Goal: Task Accomplishment & Management: Manage account settings

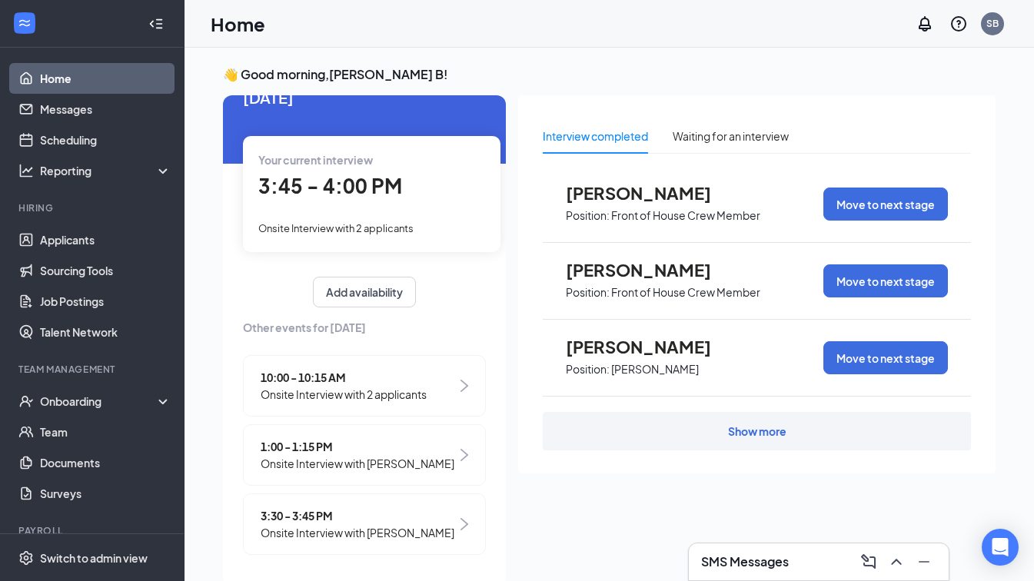
scroll to position [32, 0]
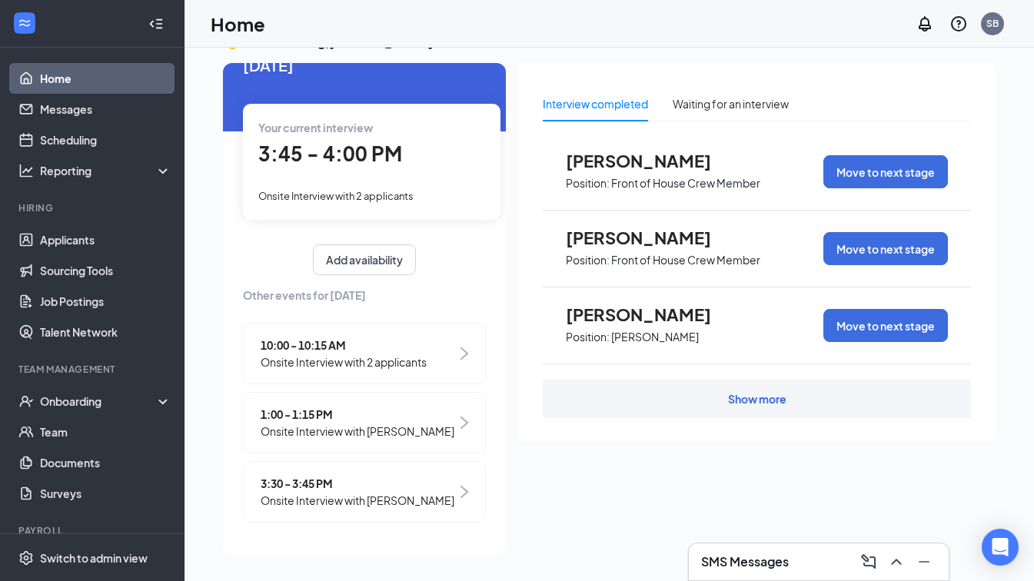
click at [368, 505] on span "Onsite Interview with [PERSON_NAME]" at bounding box center [358, 500] width 194 height 17
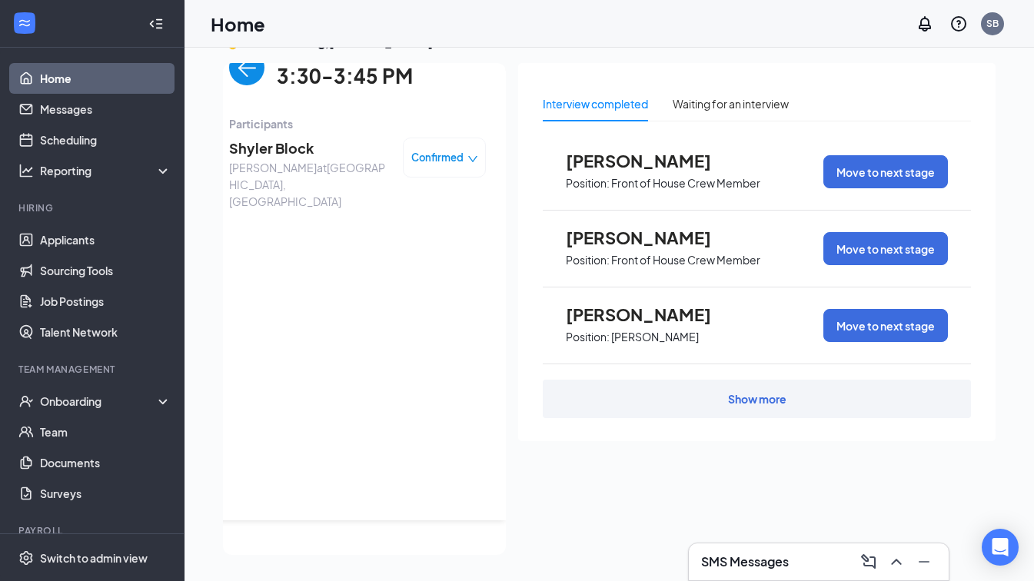
scroll to position [0, 0]
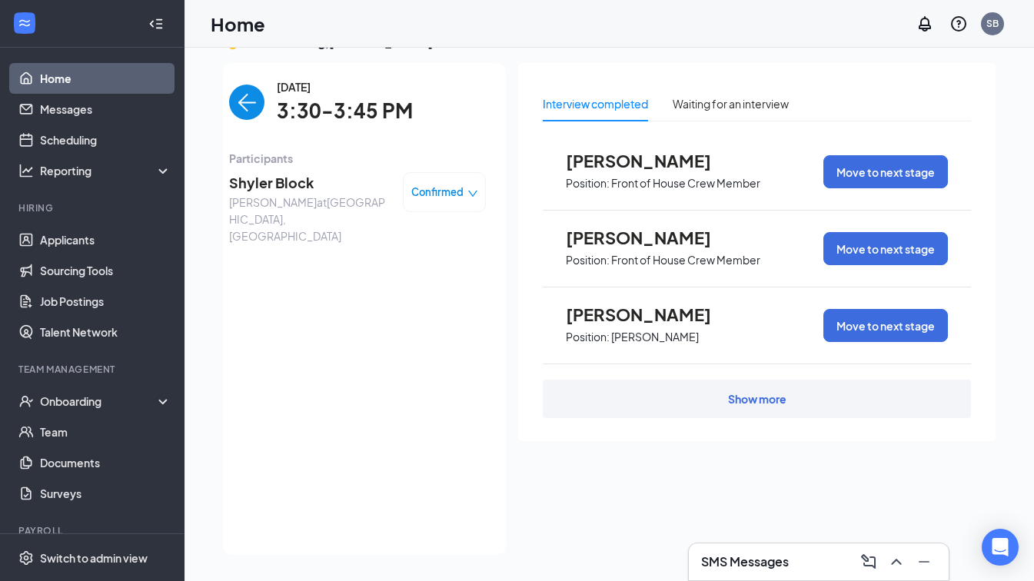
click at [251, 88] on img "back-button" at bounding box center [246, 102] width 35 height 35
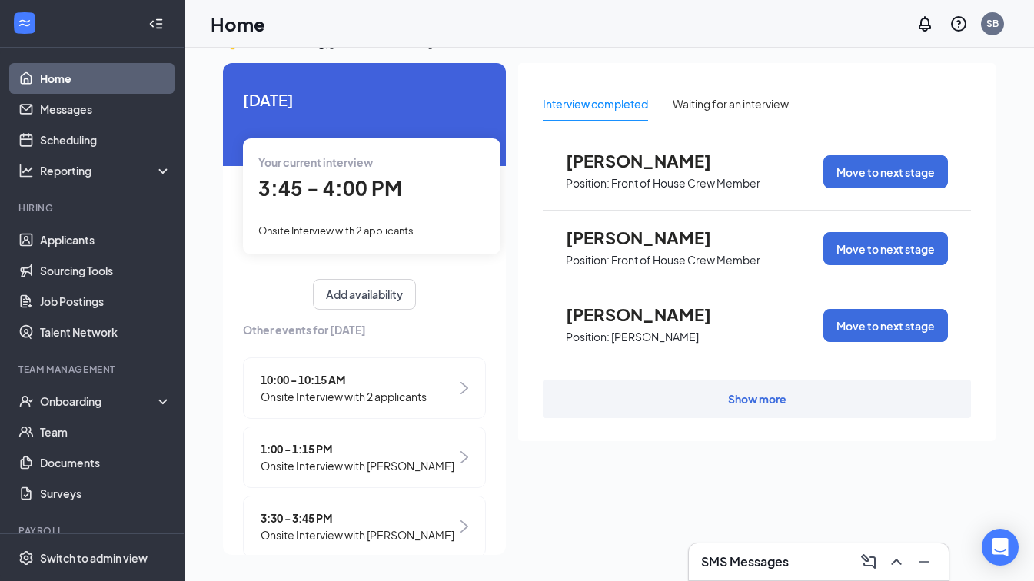
scroll to position [51, 0]
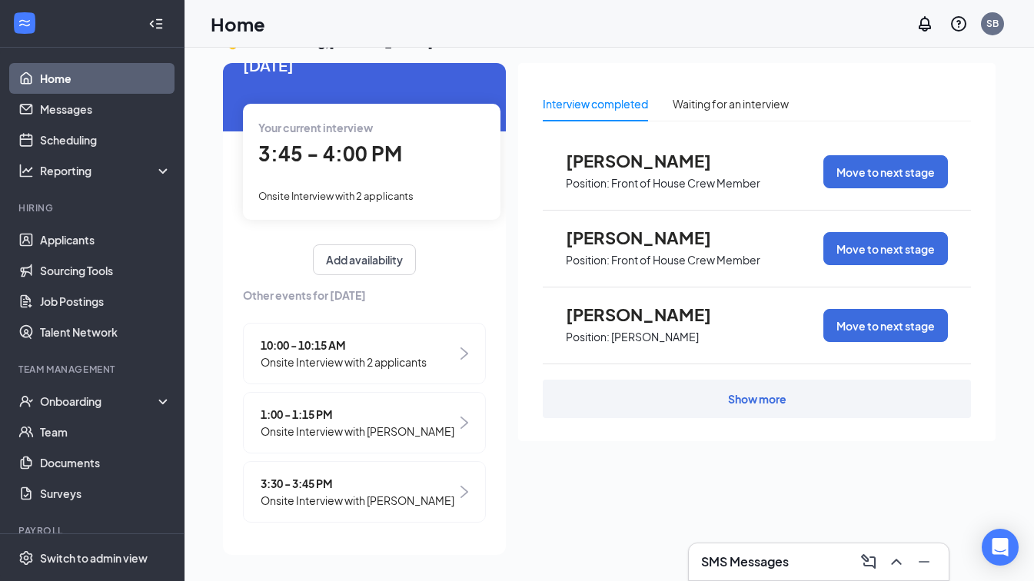
click at [389, 493] on span "Onsite Interview with [PERSON_NAME]" at bounding box center [358, 500] width 194 height 17
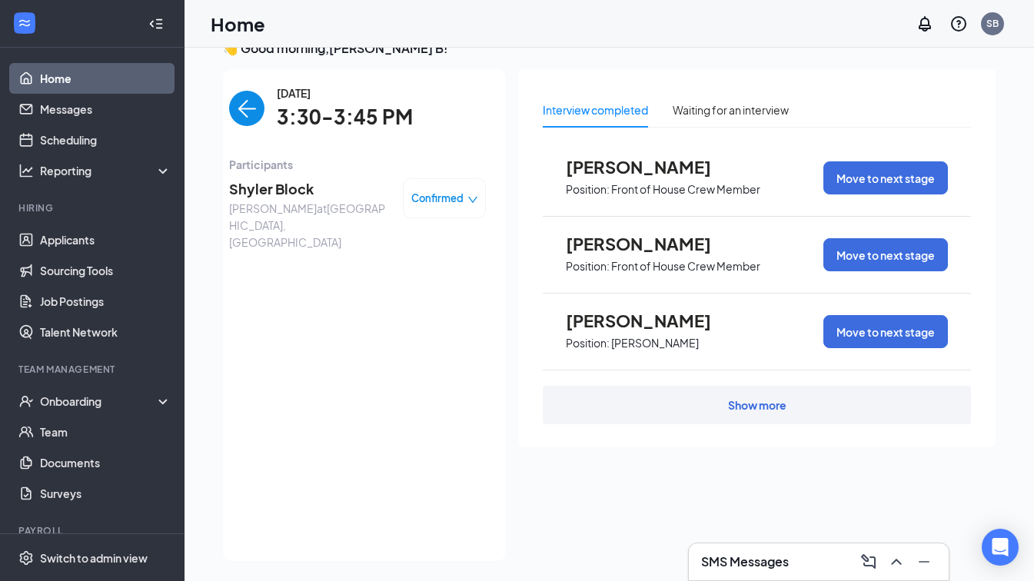
scroll to position [25, 0]
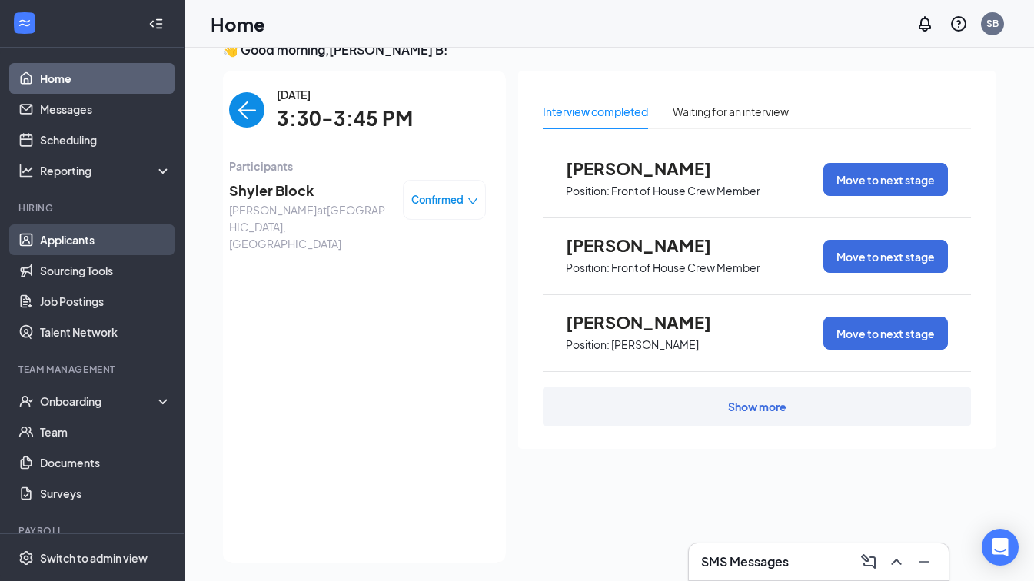
click at [87, 241] on link "Applicants" at bounding box center [106, 240] width 132 height 31
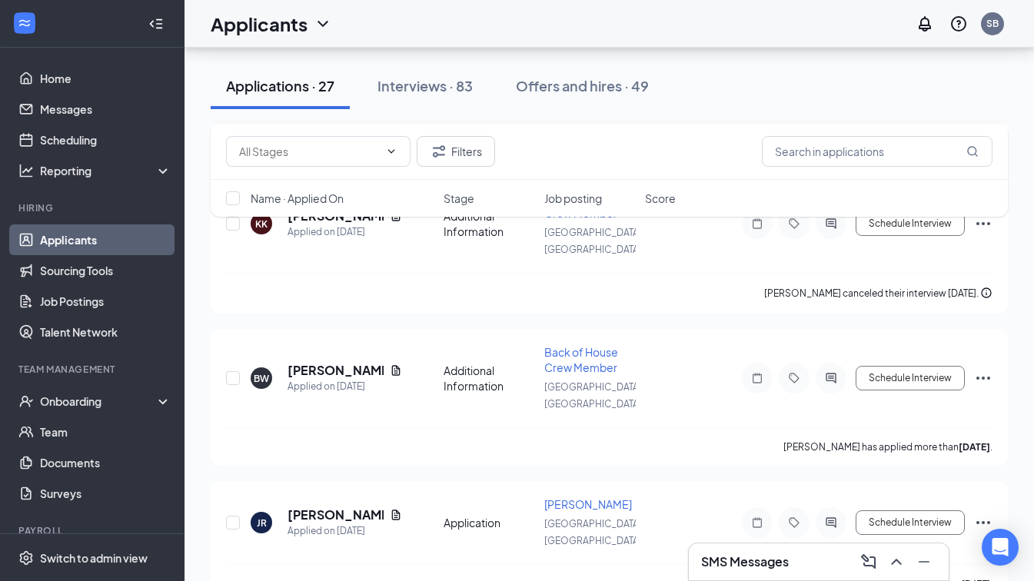
scroll to position [2404, 0]
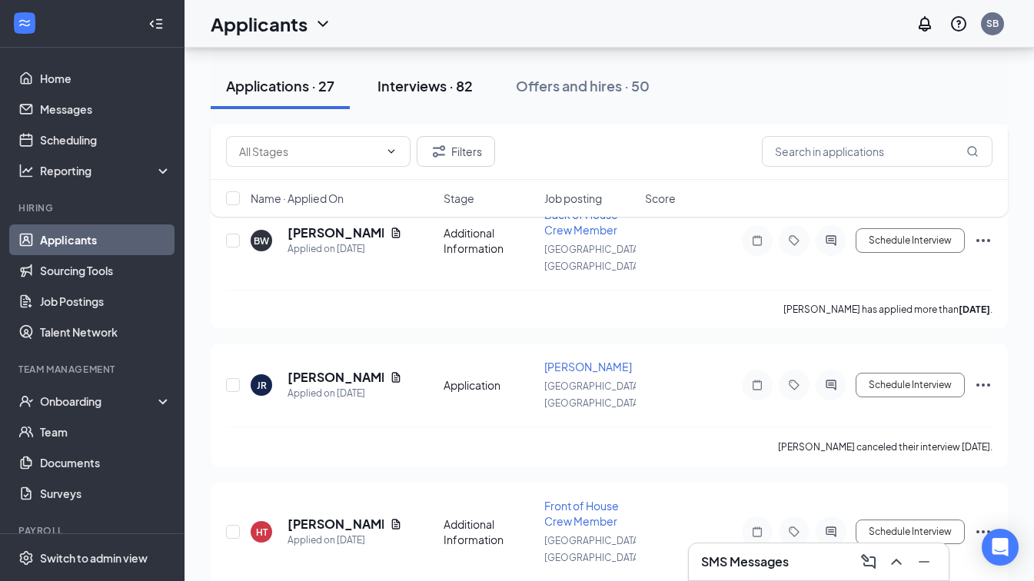
click at [433, 90] on div "Interviews · 82" at bounding box center [425, 85] width 95 height 19
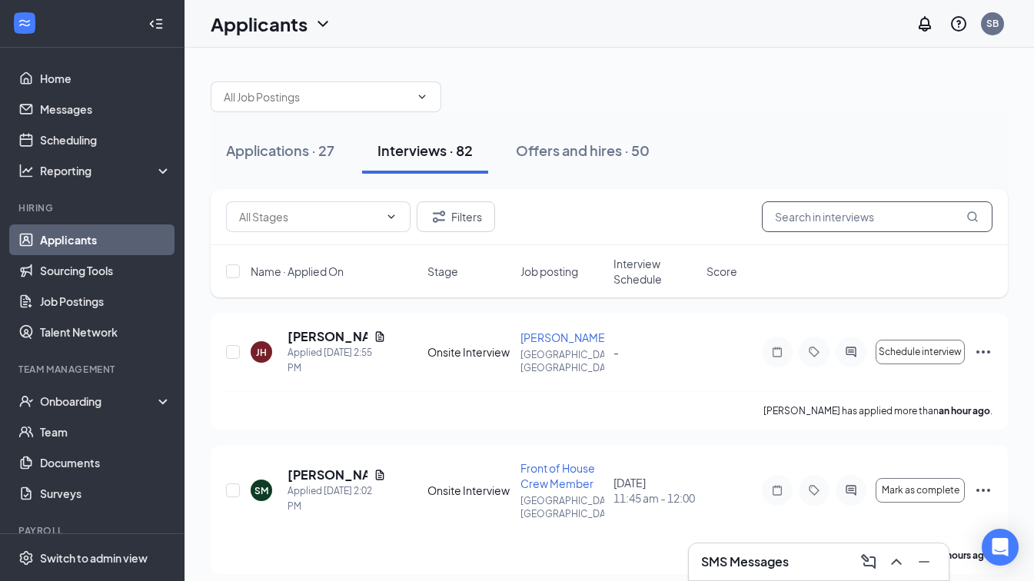
click at [844, 216] on input "text" at bounding box center [877, 216] width 231 height 31
type input "[DATE]"
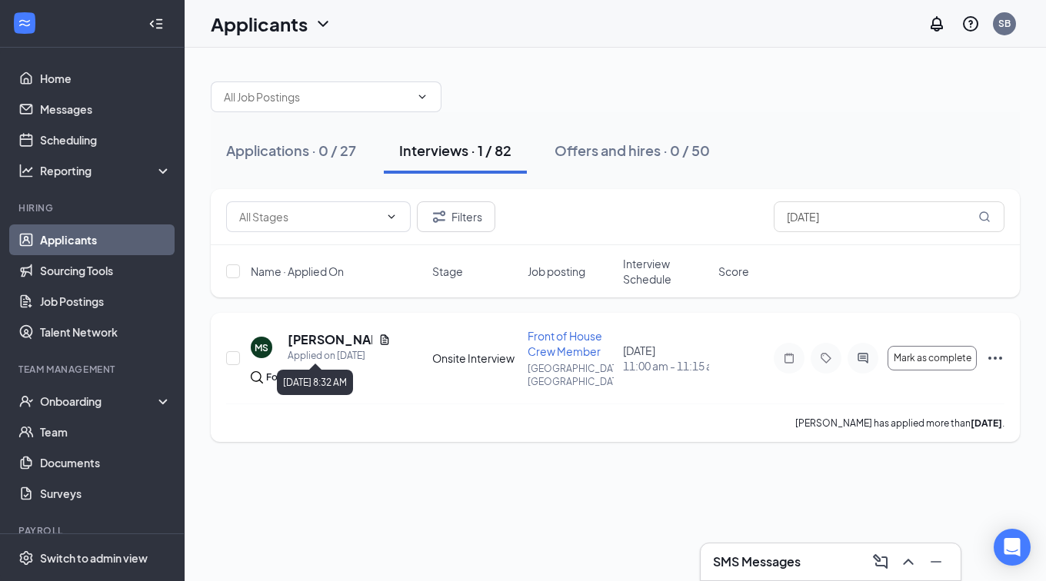
click at [315, 348] on div "Applied on [DATE]" at bounding box center [339, 355] width 103 height 15
click at [316, 344] on h5 "[PERSON_NAME]" at bounding box center [330, 339] width 85 height 17
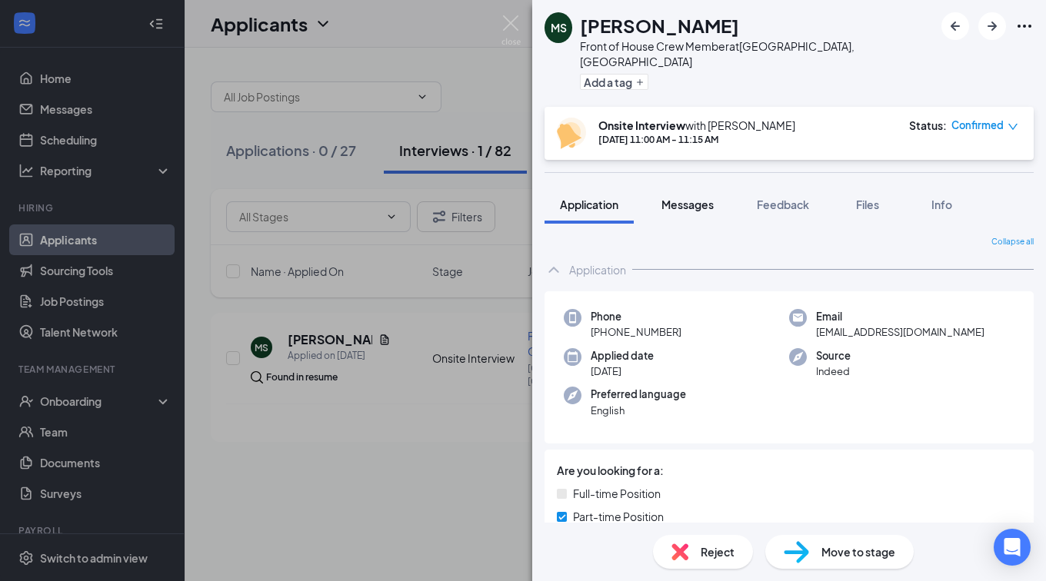
click at [696, 198] on span "Messages" at bounding box center [687, 205] width 52 height 14
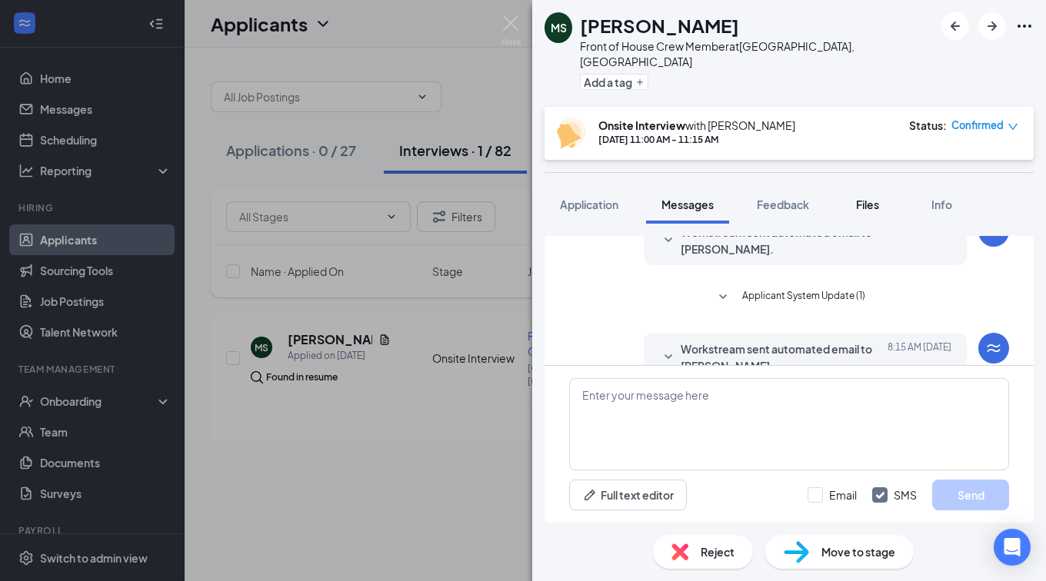
scroll to position [572, 0]
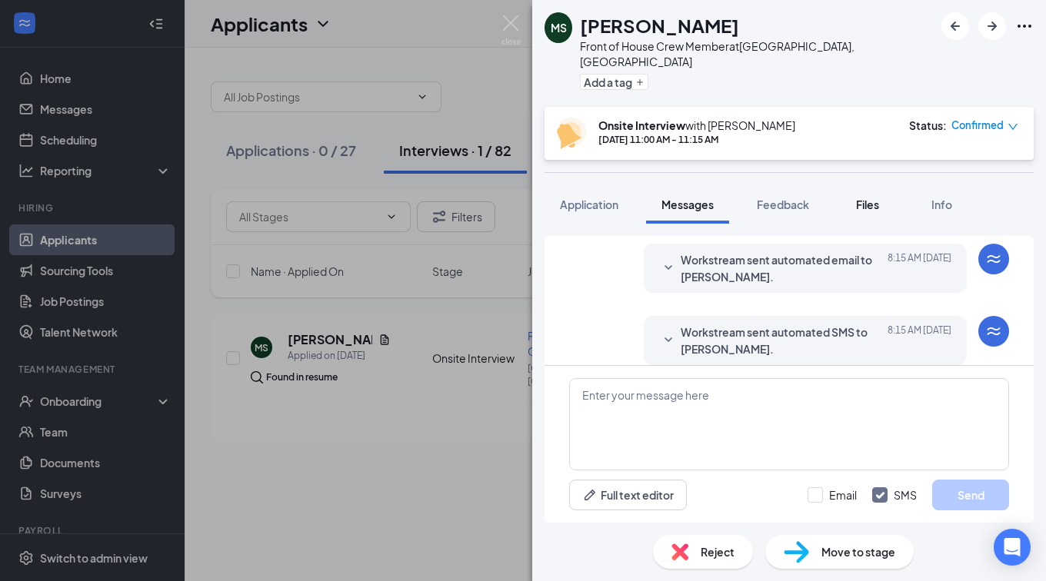
click at [867, 198] on span "Files" at bounding box center [867, 205] width 23 height 14
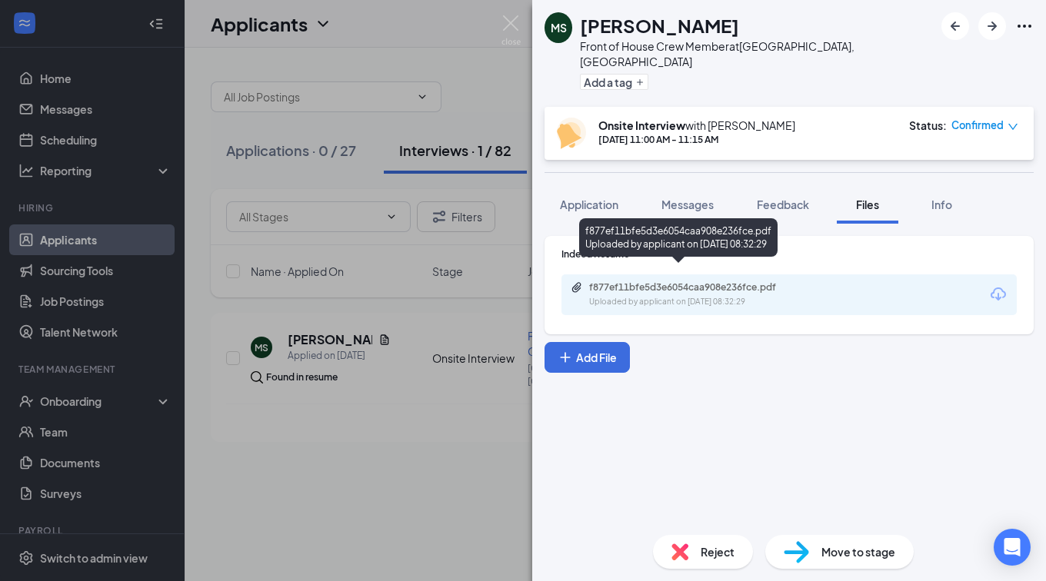
click at [666, 281] on div "f877ef11bfe5d3e6054caa908e236fce.pdf" at bounding box center [696, 287] width 215 height 12
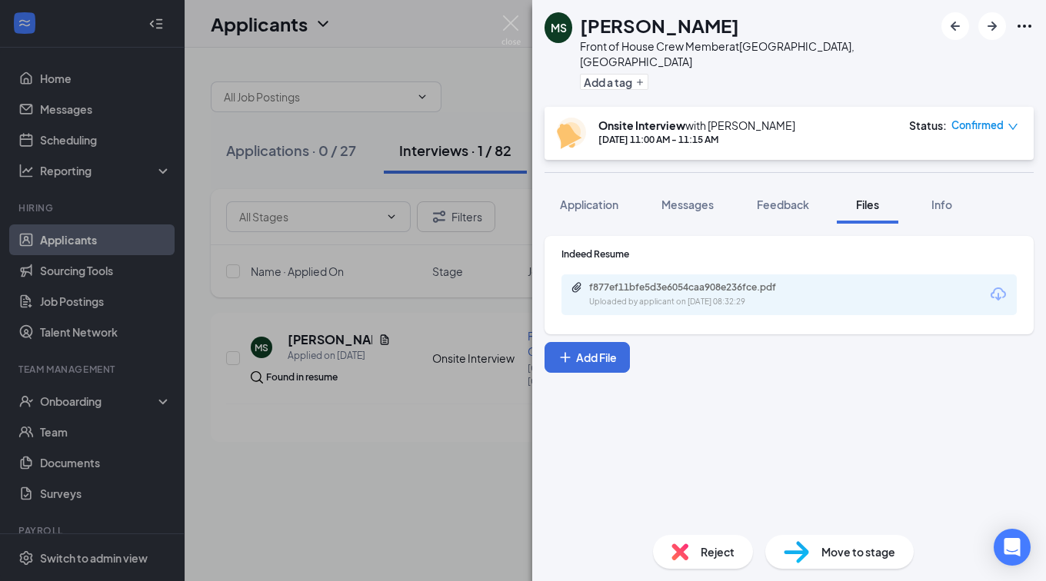
click at [513, 27] on img at bounding box center [510, 30] width 19 height 30
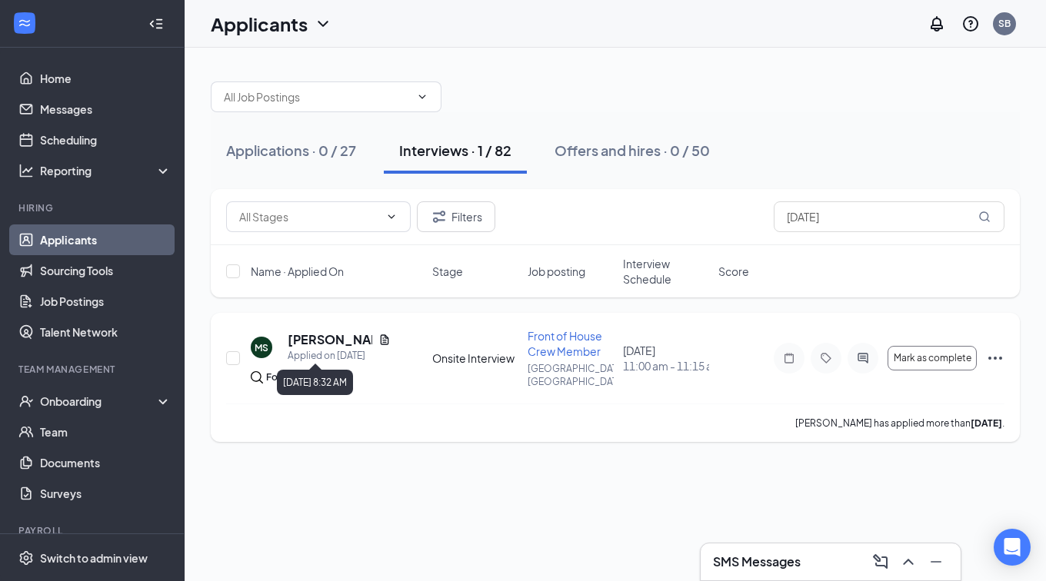
click at [324, 361] on div "MS [PERSON_NAME] Applied on [DATE] Found in resume" at bounding box center [337, 358] width 172 height 54
click at [452, 378] on div "MS [PERSON_NAME] Applied on [DATE] Found in resume Onsite Interview Front of Ho…" at bounding box center [615, 365] width 778 height 75
click at [492, 366] on div "MS [PERSON_NAME] Applied on [DATE] Found in resume Onsite Interview Front of Ho…" at bounding box center [615, 365] width 778 height 75
click at [327, 354] on div "Applied on [DATE]" at bounding box center [339, 355] width 103 height 15
click at [339, 340] on h5 "[PERSON_NAME]" at bounding box center [330, 339] width 85 height 17
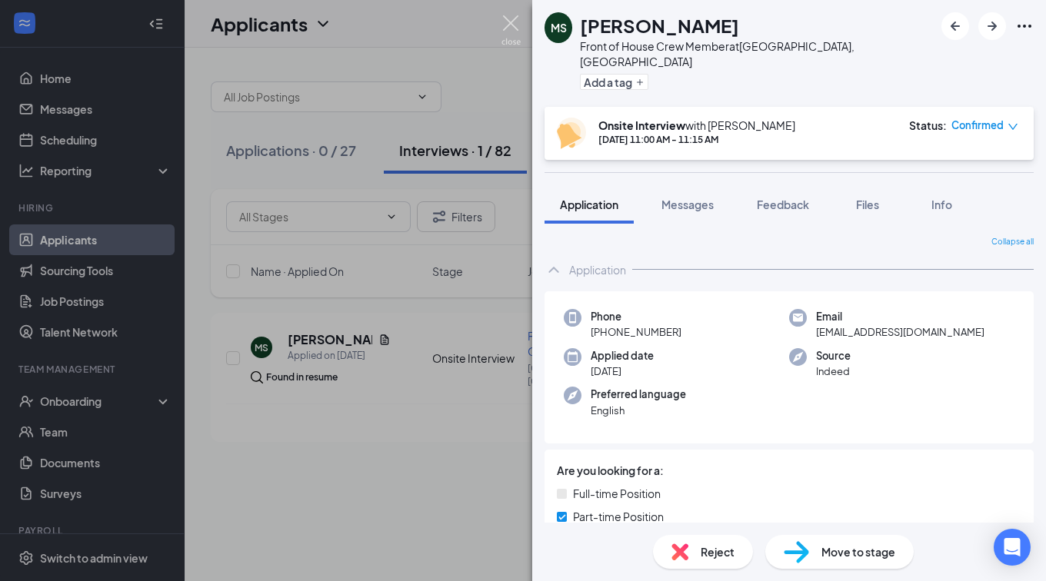
click at [506, 25] on img at bounding box center [510, 30] width 19 height 30
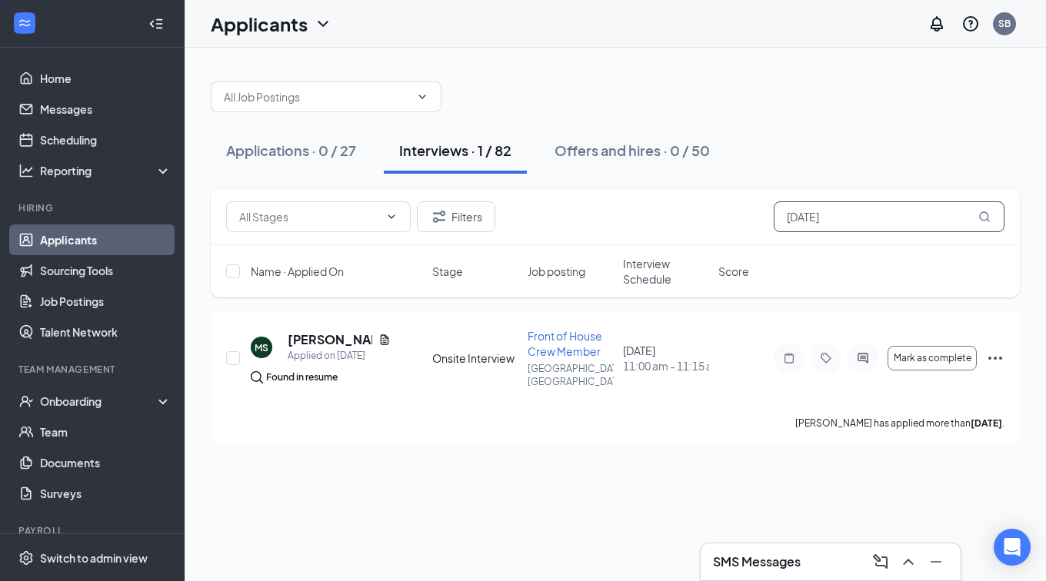
click at [851, 217] on input "[DATE]" at bounding box center [889, 216] width 231 height 31
click at [273, 148] on div "Applications · 0 / 27" at bounding box center [291, 150] width 130 height 19
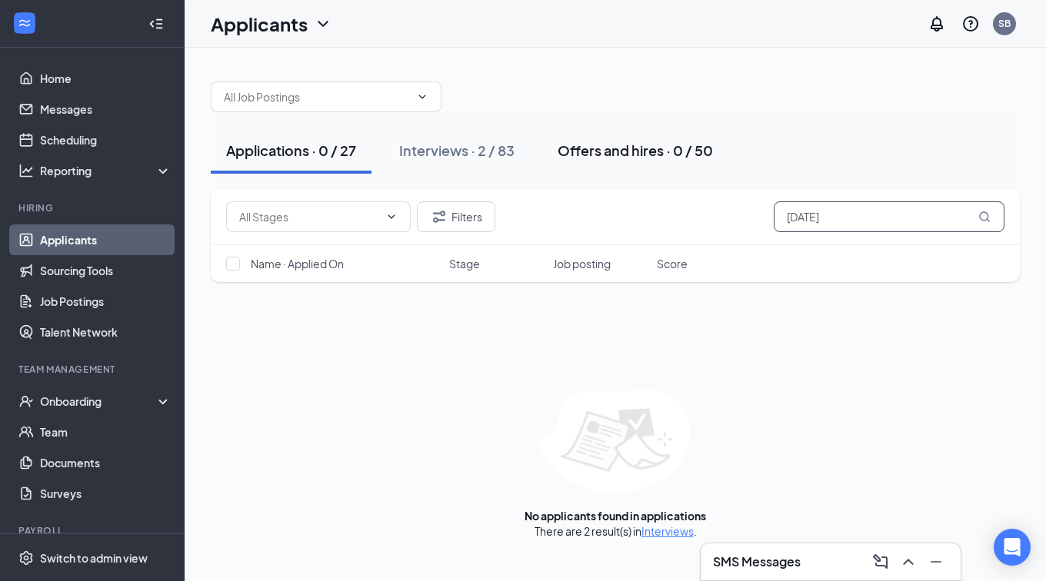
type input "[DATE]"
click at [594, 145] on div "Offers and hires · 0 / 50" at bounding box center [635, 150] width 155 height 19
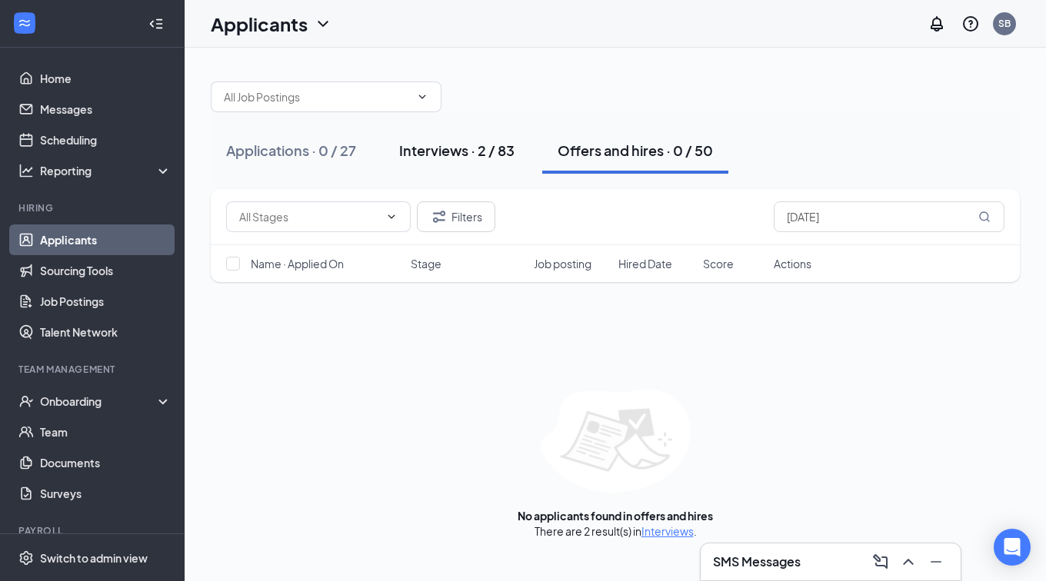
click at [454, 154] on div "Interviews · 2 / 83" at bounding box center [456, 150] width 115 height 19
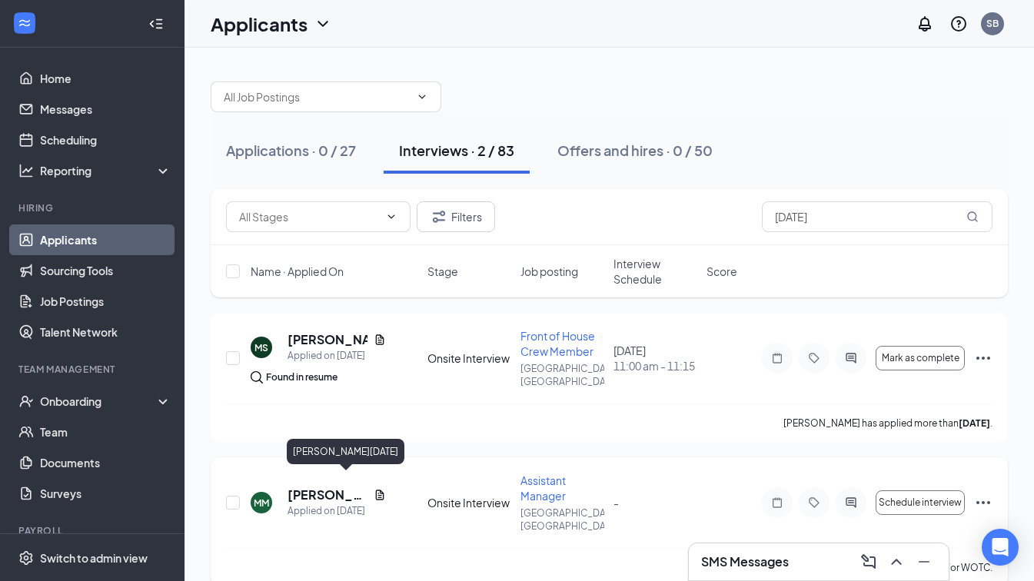
click at [346, 487] on h5 "[PERSON_NAME][DATE]" at bounding box center [328, 495] width 80 height 17
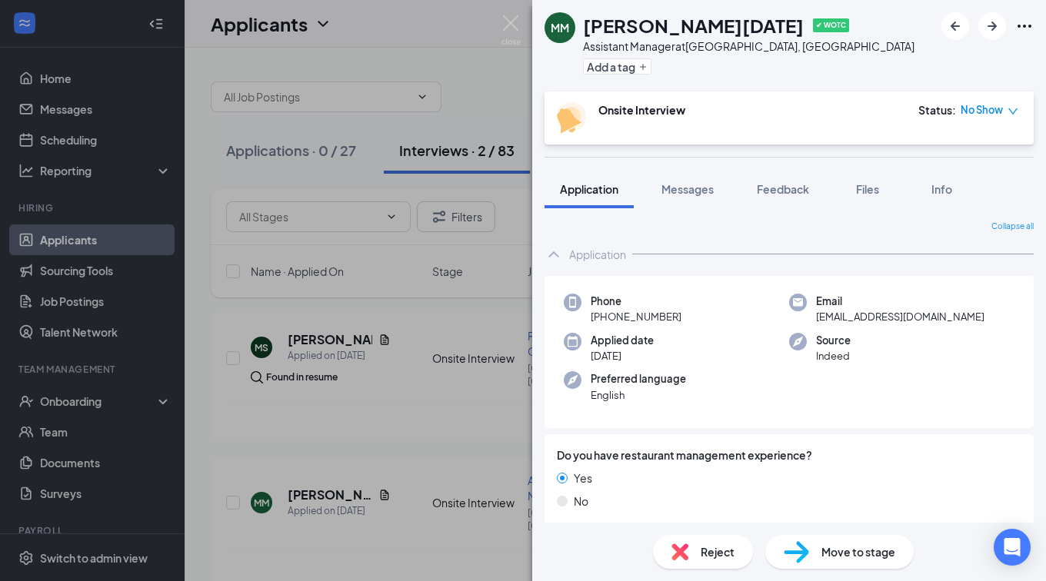
click at [844, 548] on span "Move to stage" at bounding box center [858, 552] width 74 height 17
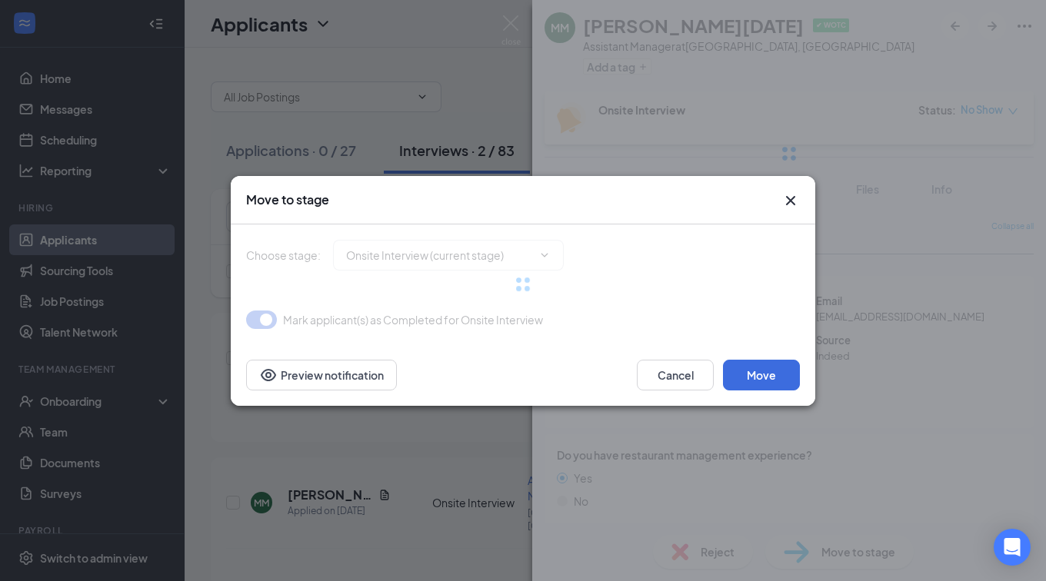
type input "Hiring Complete (final stage)"
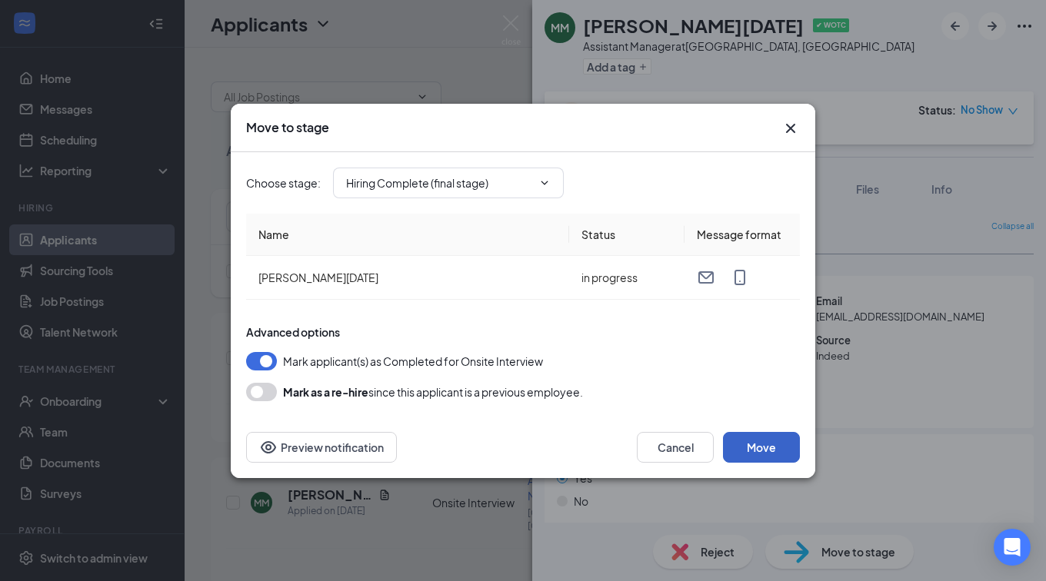
click at [772, 444] on button "Move" at bounding box center [761, 447] width 77 height 31
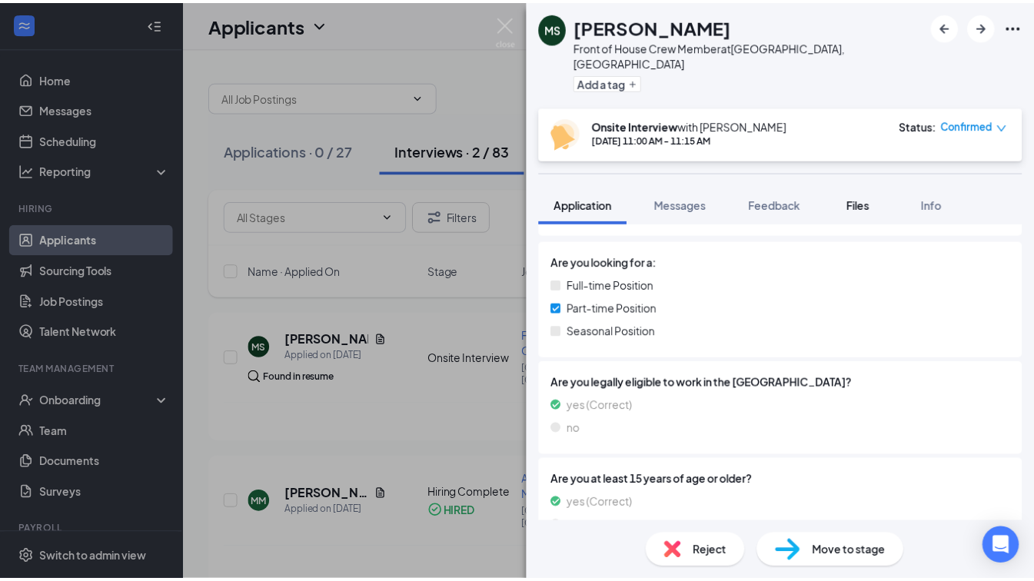
scroll to position [218, 0]
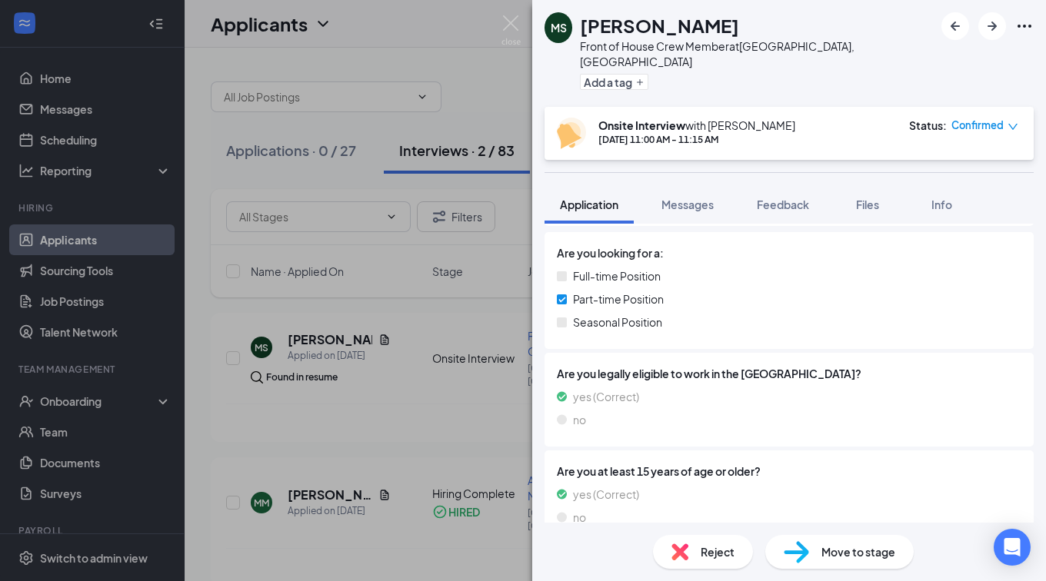
click at [518, 23] on img at bounding box center [510, 30] width 19 height 30
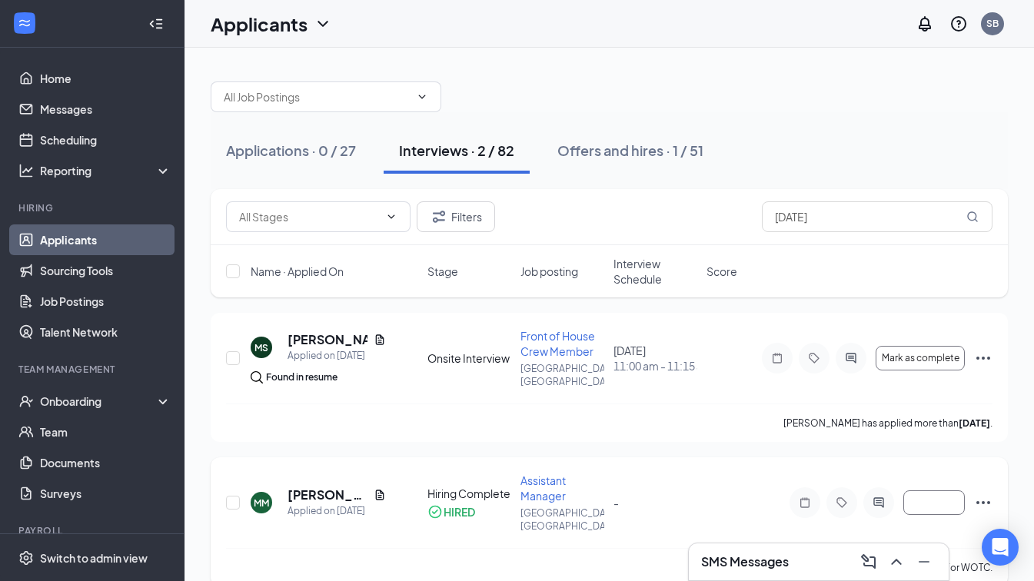
click at [600, 485] on div "Assistant Manager" at bounding box center [563, 488] width 84 height 31
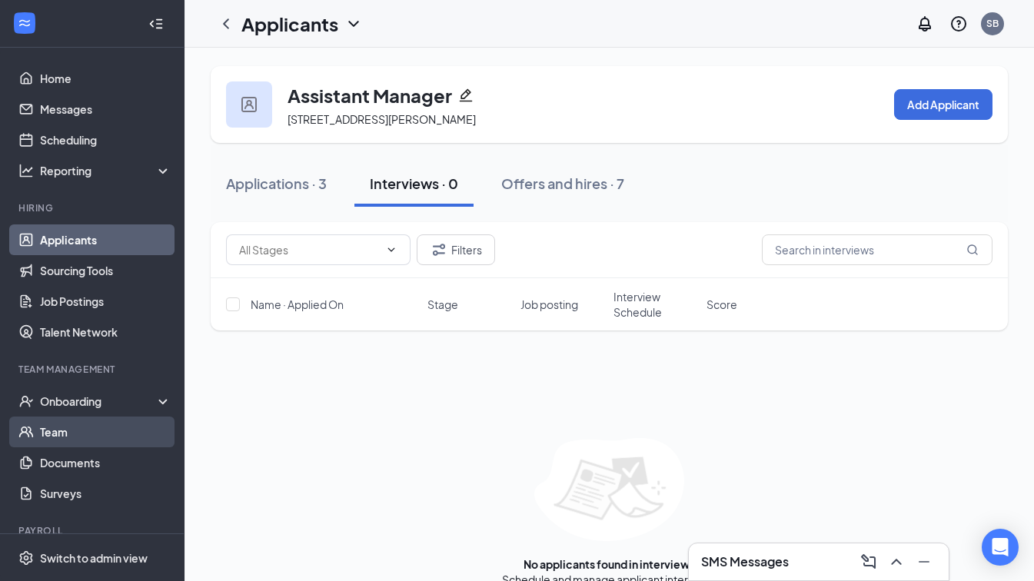
click at [55, 441] on link "Team" at bounding box center [106, 432] width 132 height 31
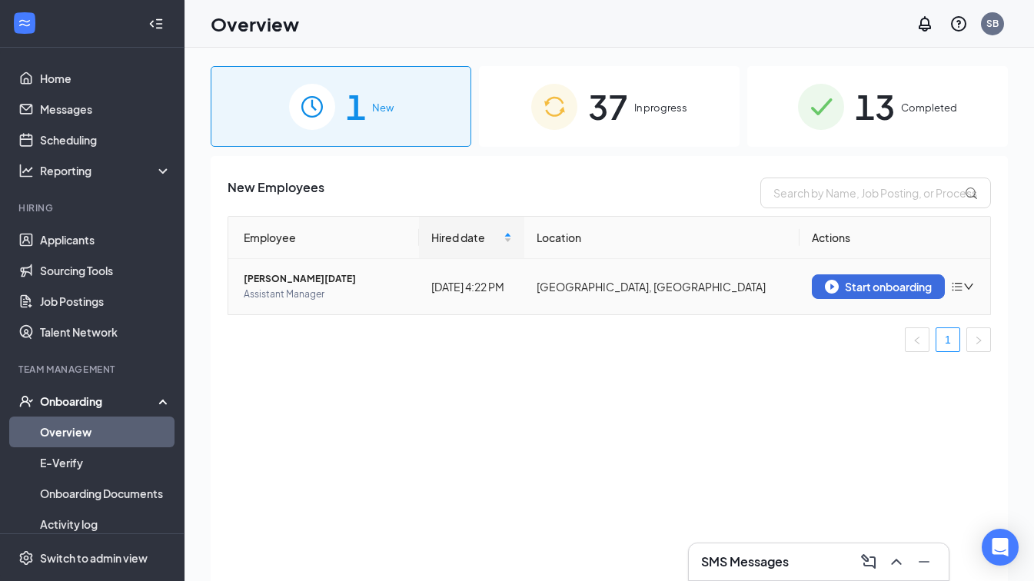
click at [337, 300] on span "Assistant Manager" at bounding box center [325, 294] width 163 height 15
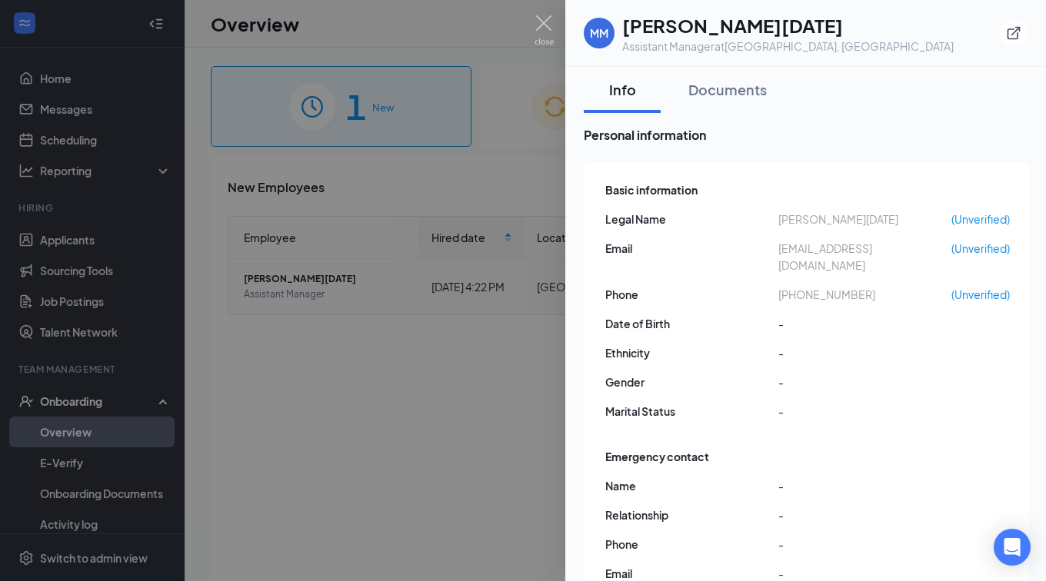
click at [447, 354] on div at bounding box center [523, 290] width 1046 height 581
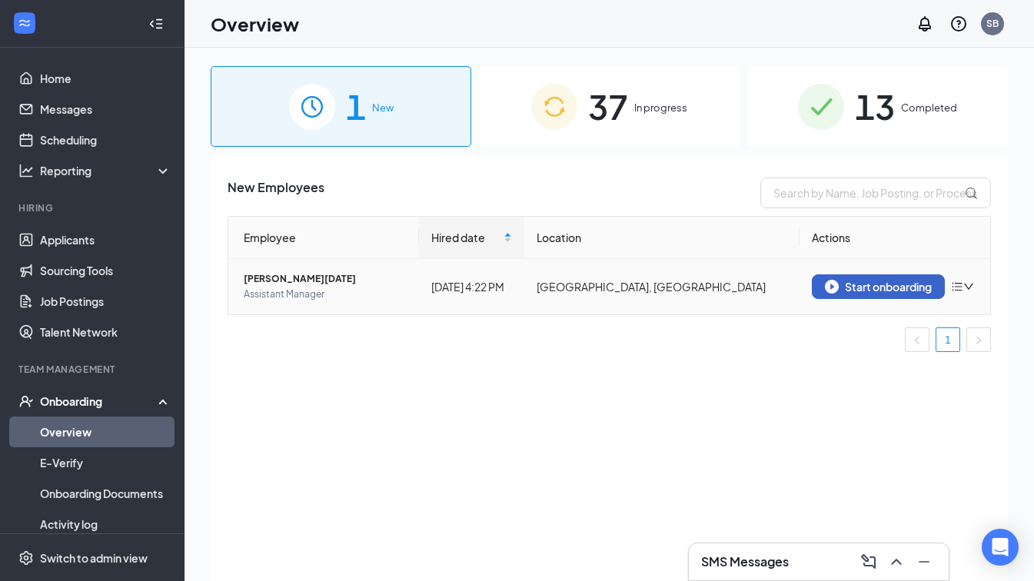
click at [891, 298] on button "Start onboarding" at bounding box center [878, 287] width 133 height 25
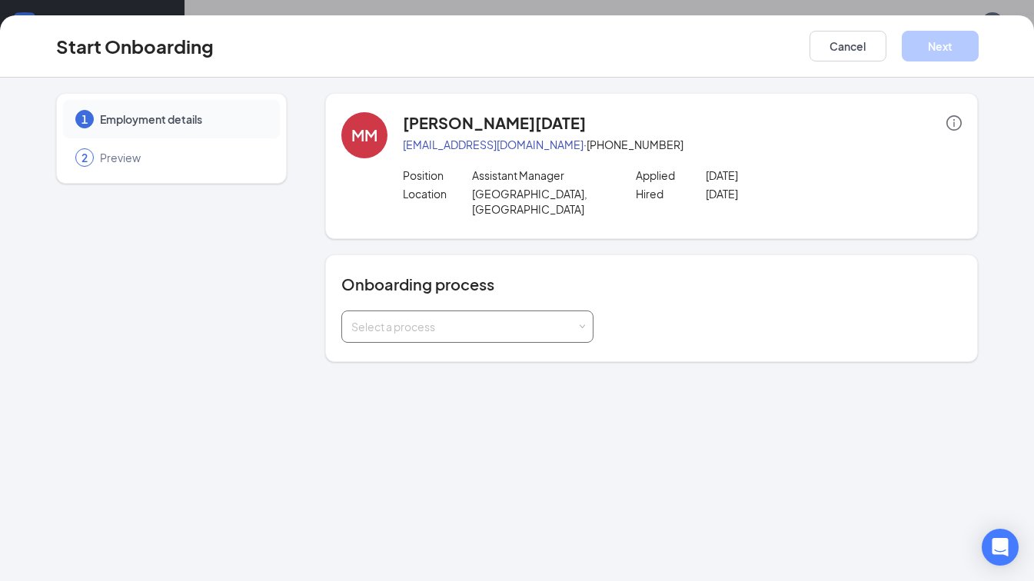
click at [510, 319] on div "Select a process" at bounding box center [463, 326] width 225 height 15
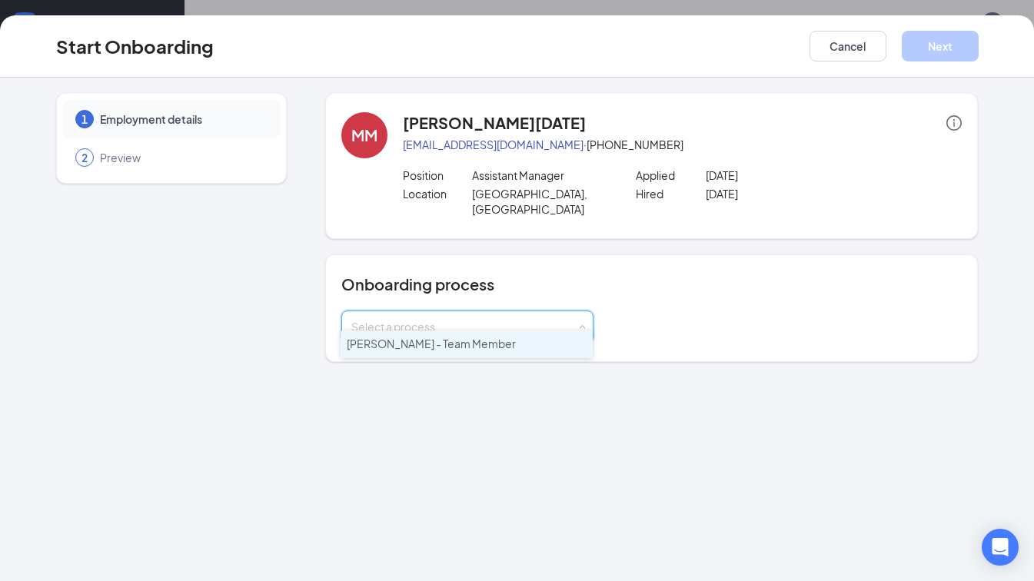
click at [501, 353] on li "[PERSON_NAME] - Team Member" at bounding box center [467, 345] width 252 height 28
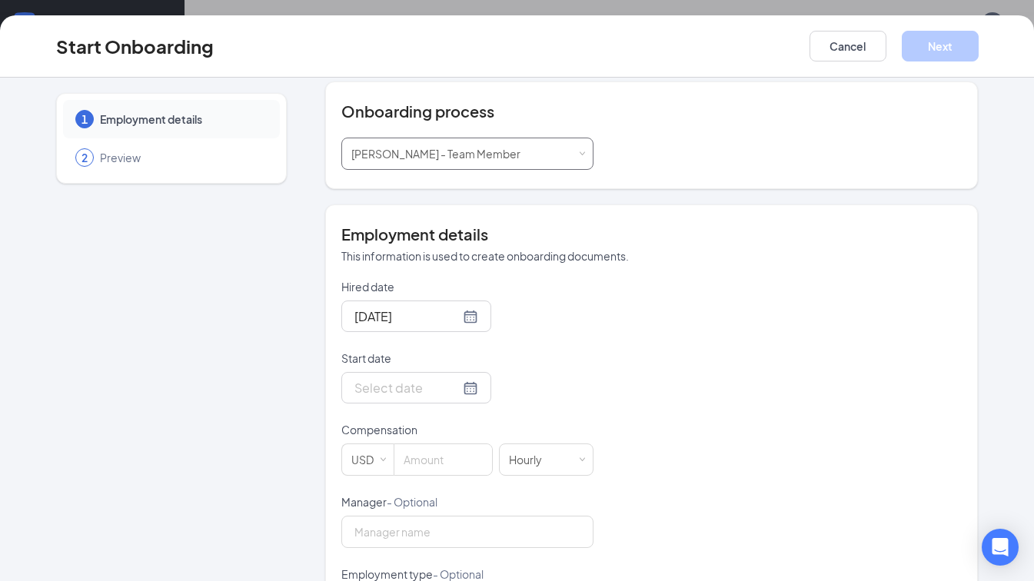
scroll to position [174, 0]
click at [454, 381] on div at bounding box center [416, 387] width 150 height 32
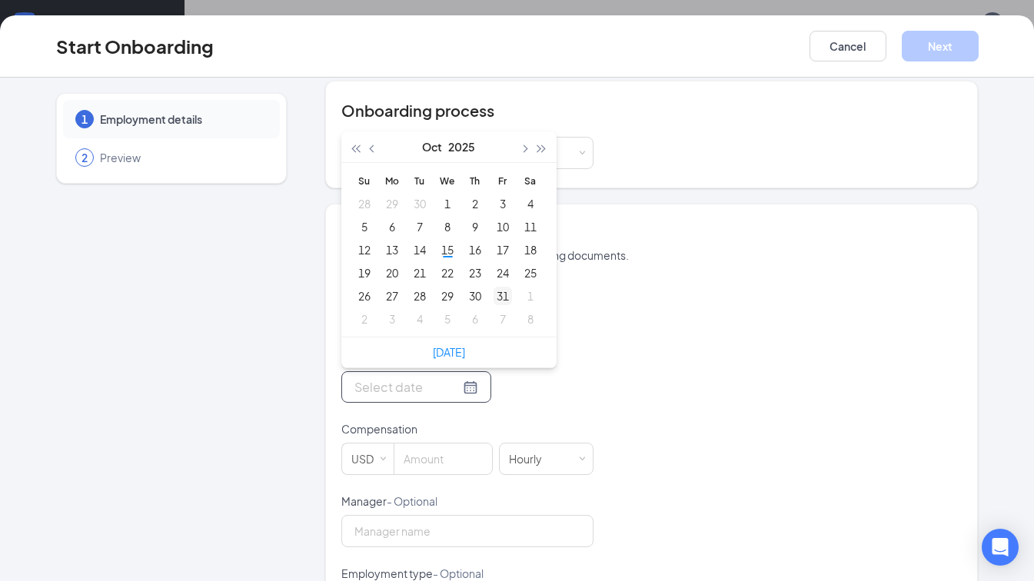
click at [493, 291] on td "31" at bounding box center [503, 296] width 28 height 23
type input "Oct 31, 2025"
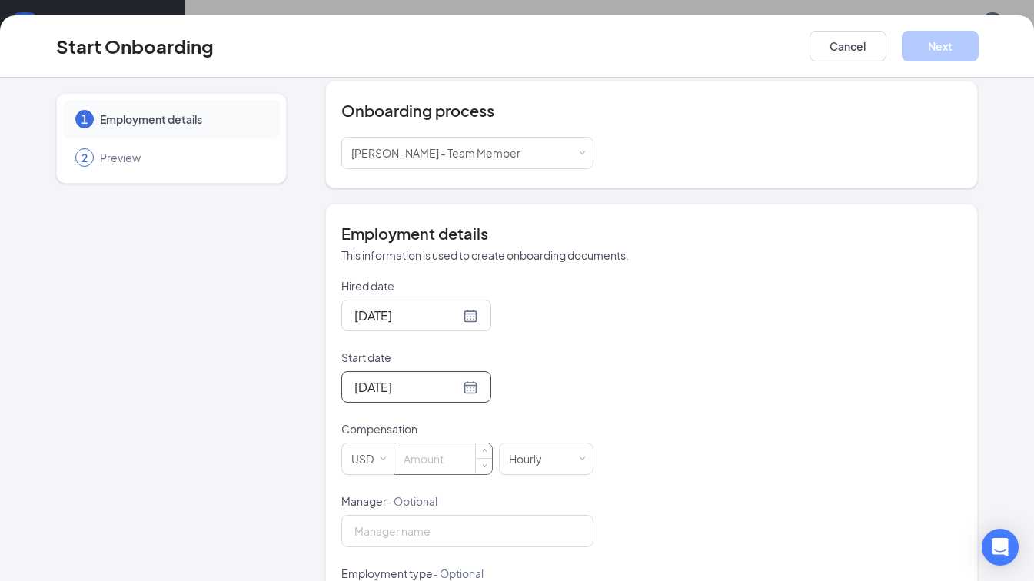
click at [445, 446] on input at bounding box center [444, 459] width 98 height 31
type input "18"
click at [651, 438] on div "Hired date Oct 15, 2025 Start date Oct 31, 2025 Oct 2025 Su Mo Tu We Th Fr Sa 2…" at bounding box center [651, 529] width 621 height 503
click at [404, 518] on input "Manager - Optional" at bounding box center [467, 531] width 252 height 32
type input "Julie Varliek"
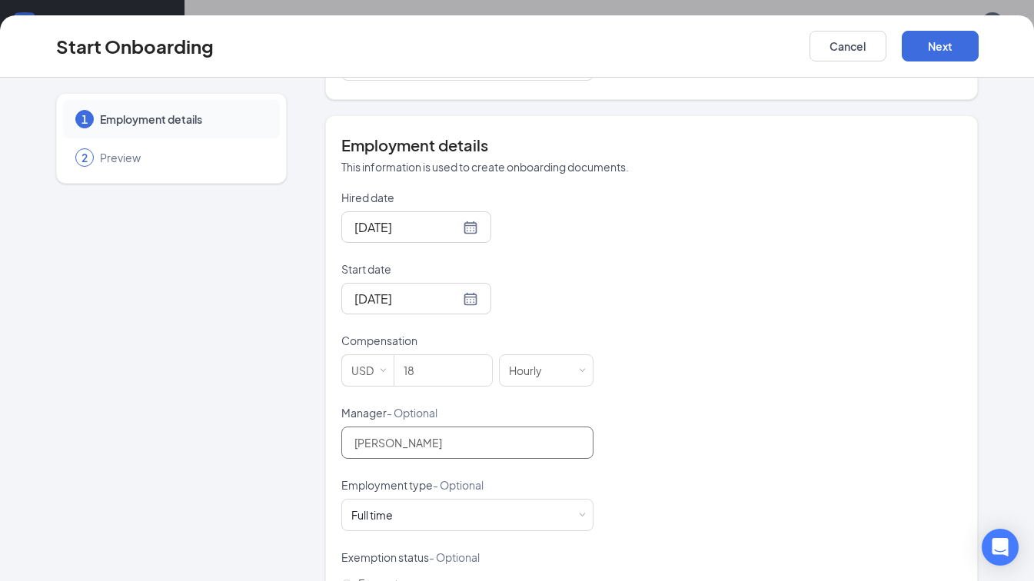
scroll to position [345, 0]
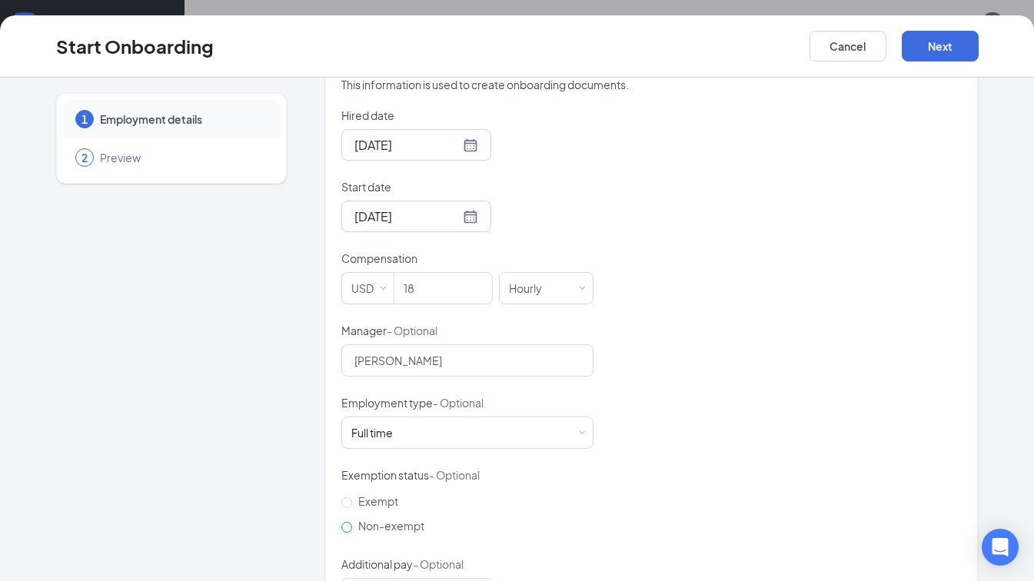
click at [341, 522] on input "Non-exempt" at bounding box center [346, 527] width 11 height 11
radio input "true"
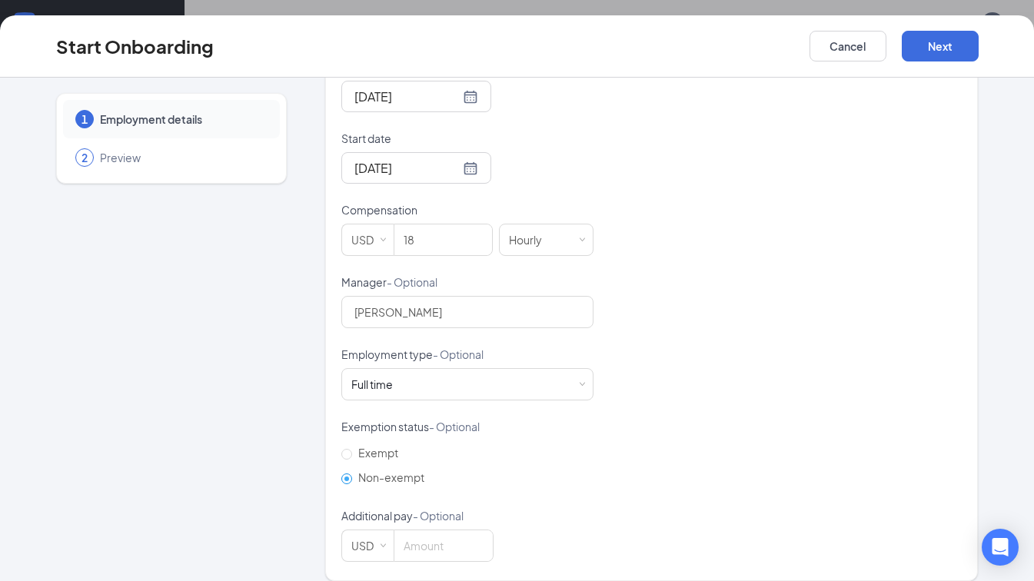
scroll to position [393, 0]
click at [947, 52] on button "Next" at bounding box center [940, 46] width 77 height 31
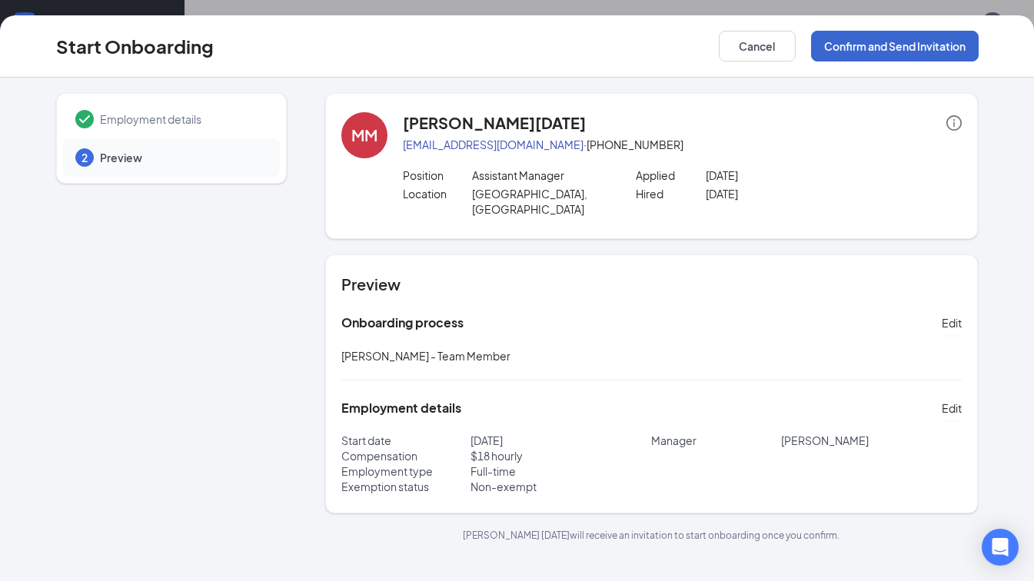
scroll to position [0, 0]
click at [927, 42] on button "Confirm and Send Invitation" at bounding box center [895, 46] width 168 height 31
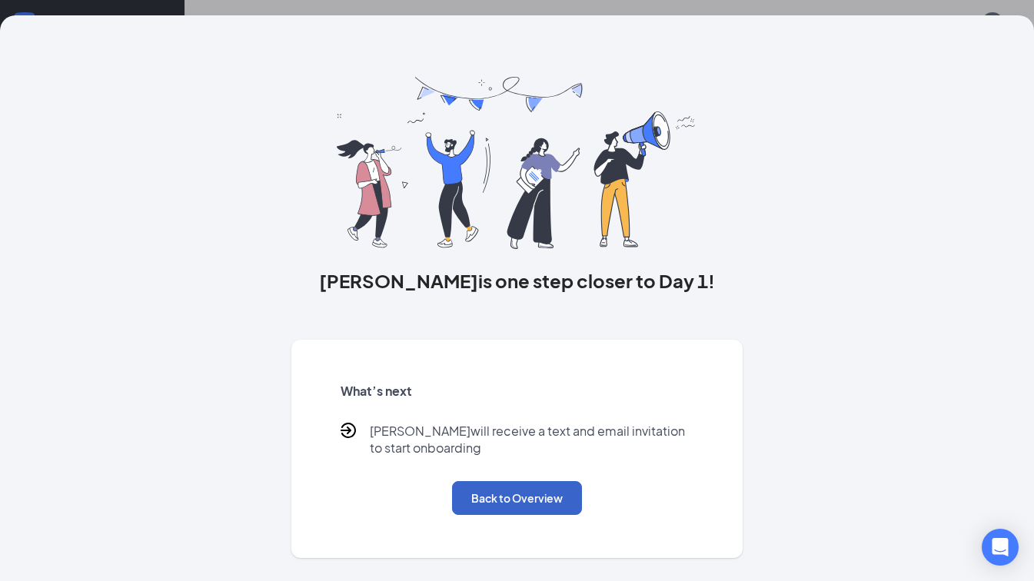
click at [560, 503] on button "Back to Overview" at bounding box center [517, 498] width 130 height 34
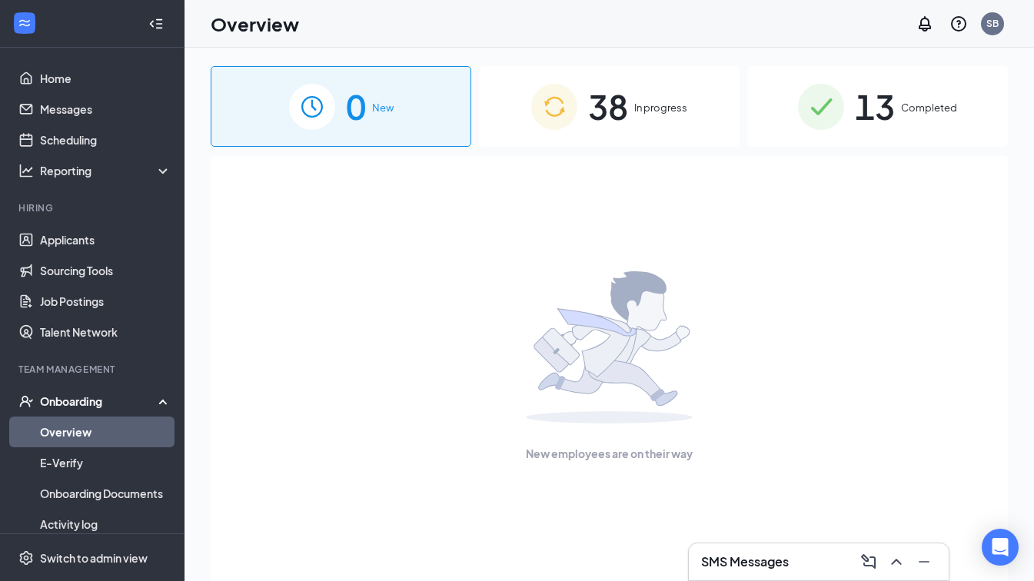
click at [54, 398] on div "Onboarding" at bounding box center [99, 401] width 118 height 15
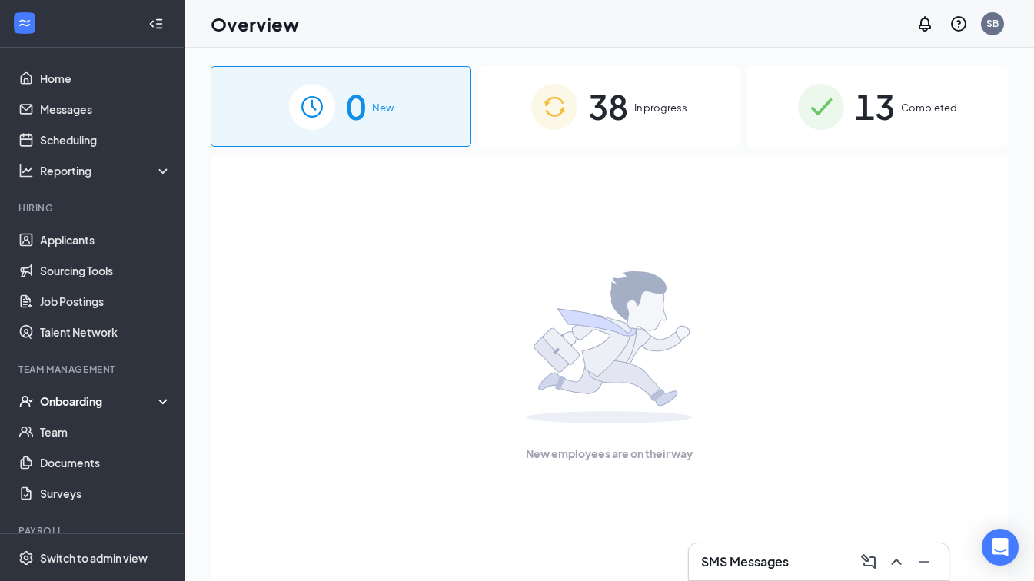
click at [54, 398] on div "Onboarding" at bounding box center [99, 401] width 118 height 15
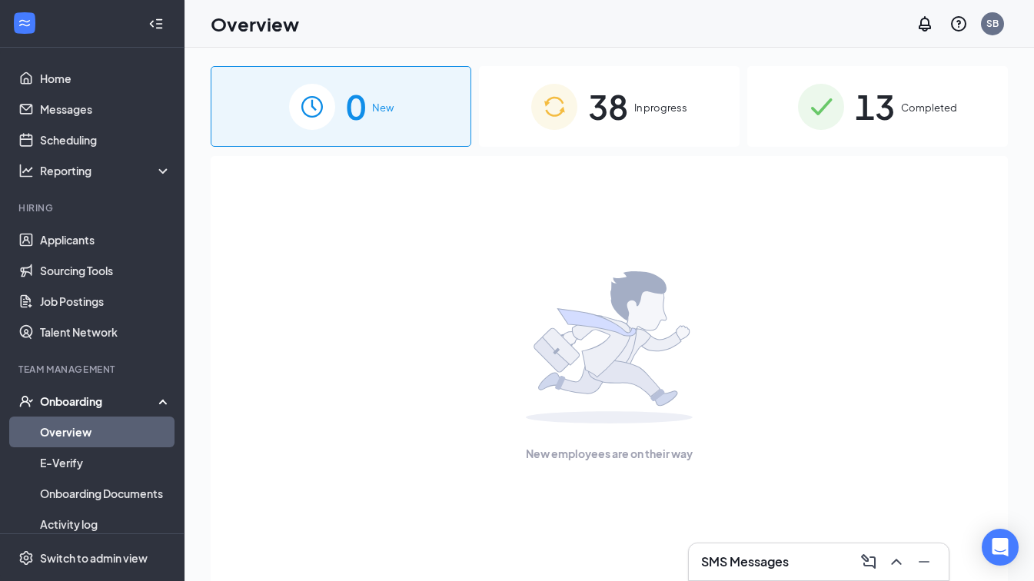
click at [54, 429] on link "Overview" at bounding box center [106, 432] width 132 height 31
click at [628, 108] on span "38" at bounding box center [608, 106] width 40 height 53
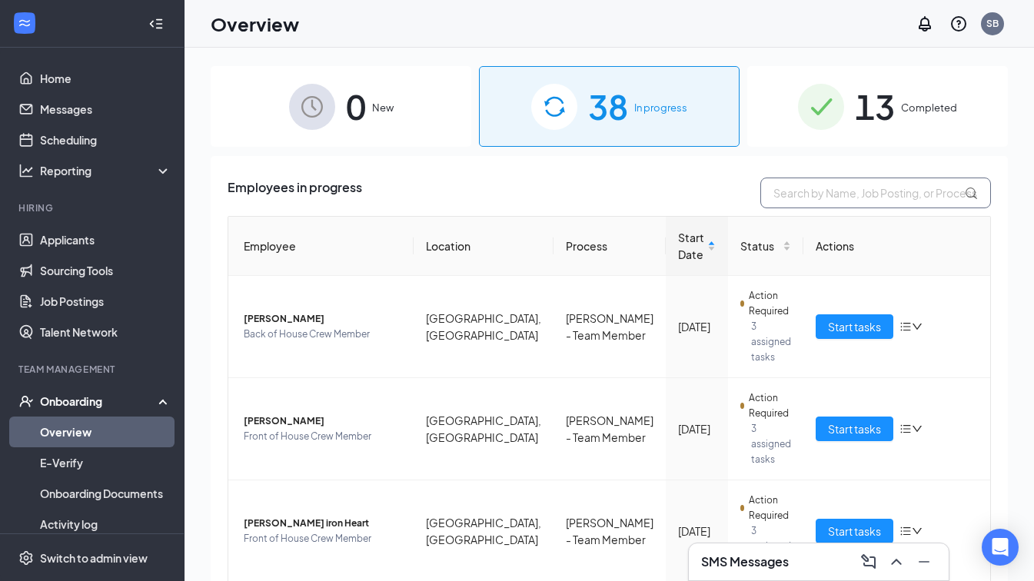
click at [790, 185] on input "text" at bounding box center [876, 193] width 231 height 31
type input "mi"
click at [900, 525] on icon "bars" at bounding box center [906, 531] width 12 height 12
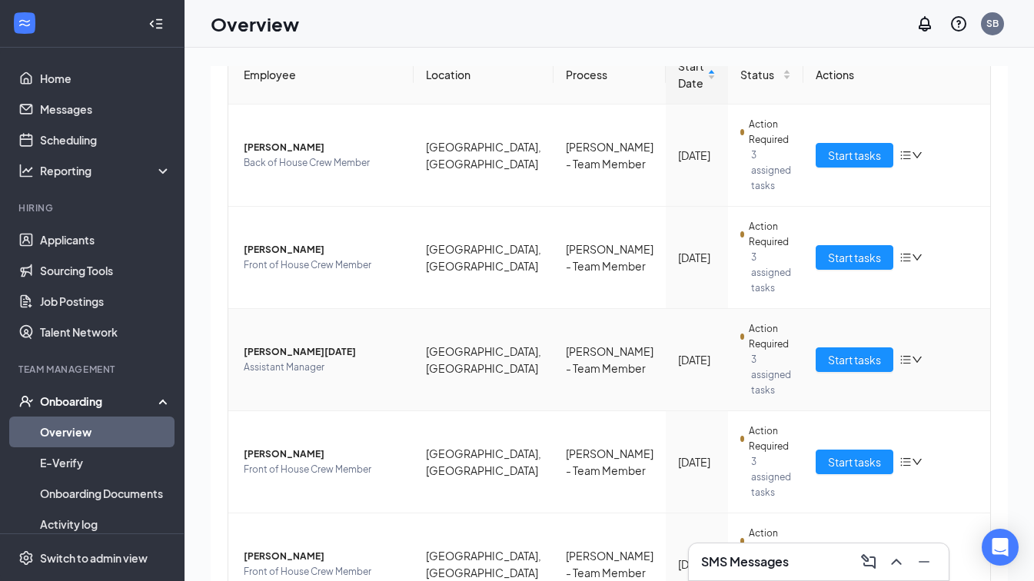
scroll to position [172, 0]
click at [900, 353] on icon "bars" at bounding box center [906, 359] width 12 height 12
click at [211, 341] on div "Employees in progress mi Employee Location Process Start Date Status Actions Is…" at bounding box center [609, 345] width 797 height 723
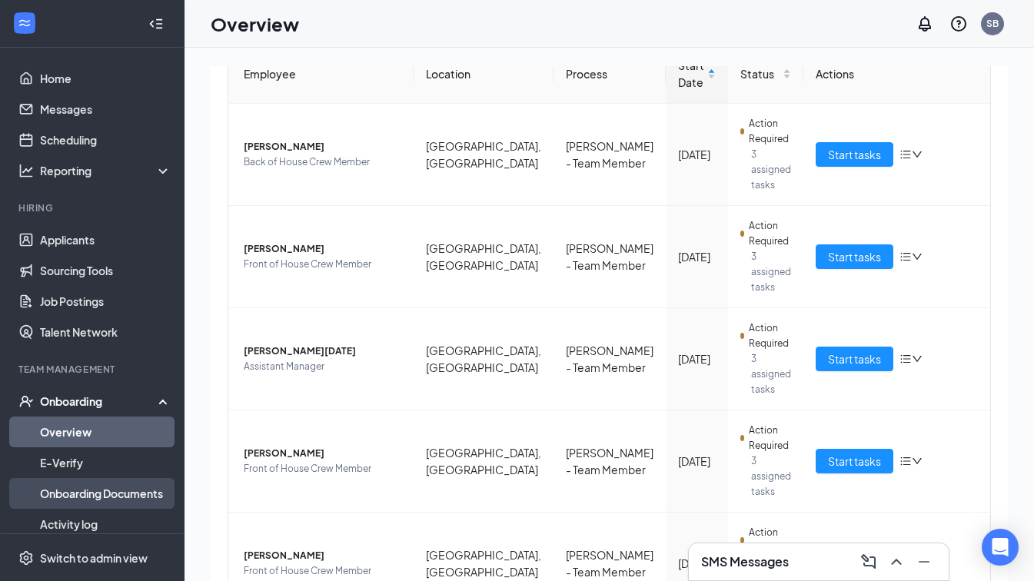
click at [92, 488] on link "Onboarding Documents" at bounding box center [106, 493] width 132 height 31
